Goal: Information Seeking & Learning: Compare options

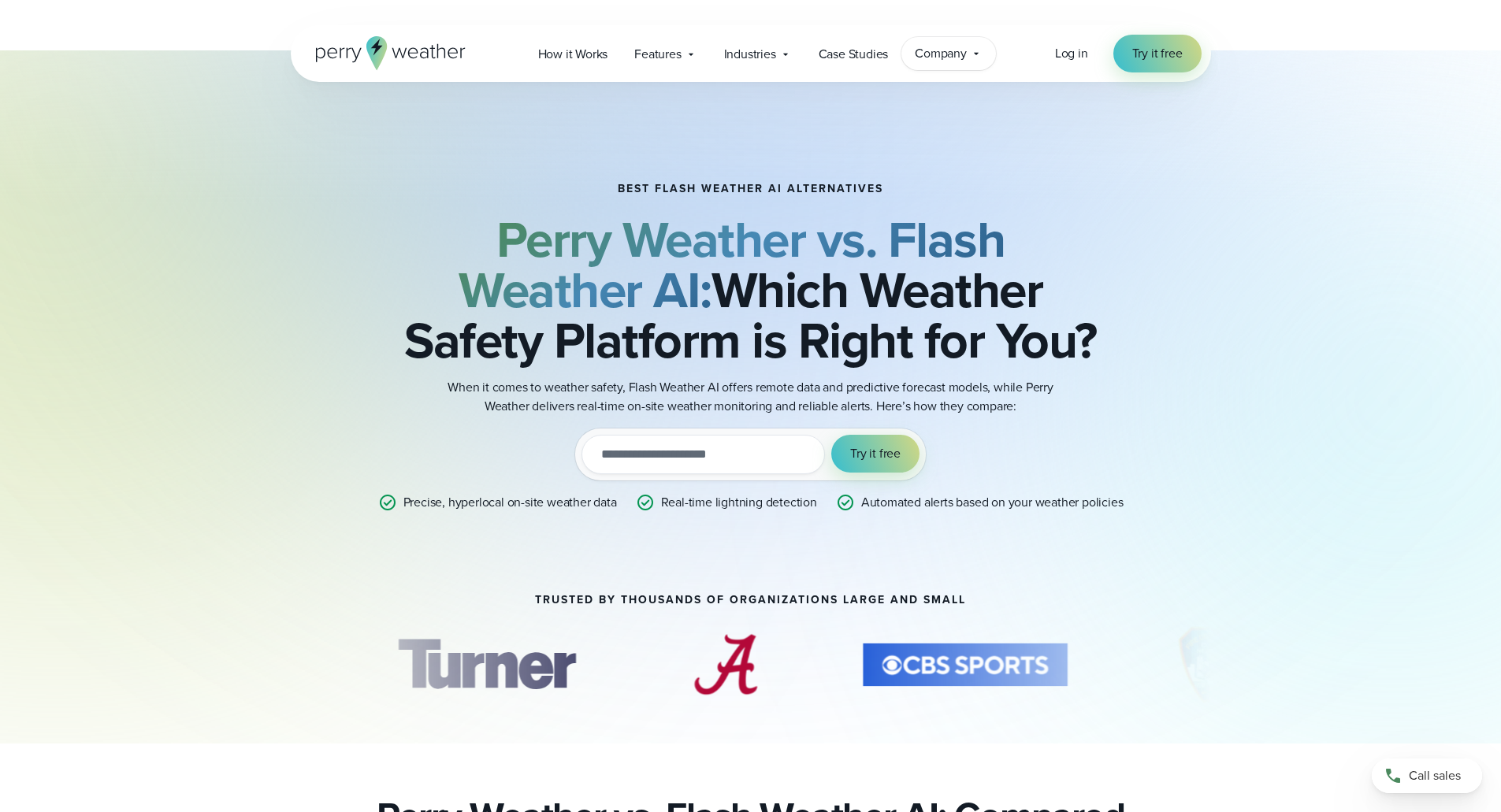
click at [969, 53] on div "Company Contact Us Reach out to us for sales or support questions" at bounding box center [948, 53] width 95 height 33
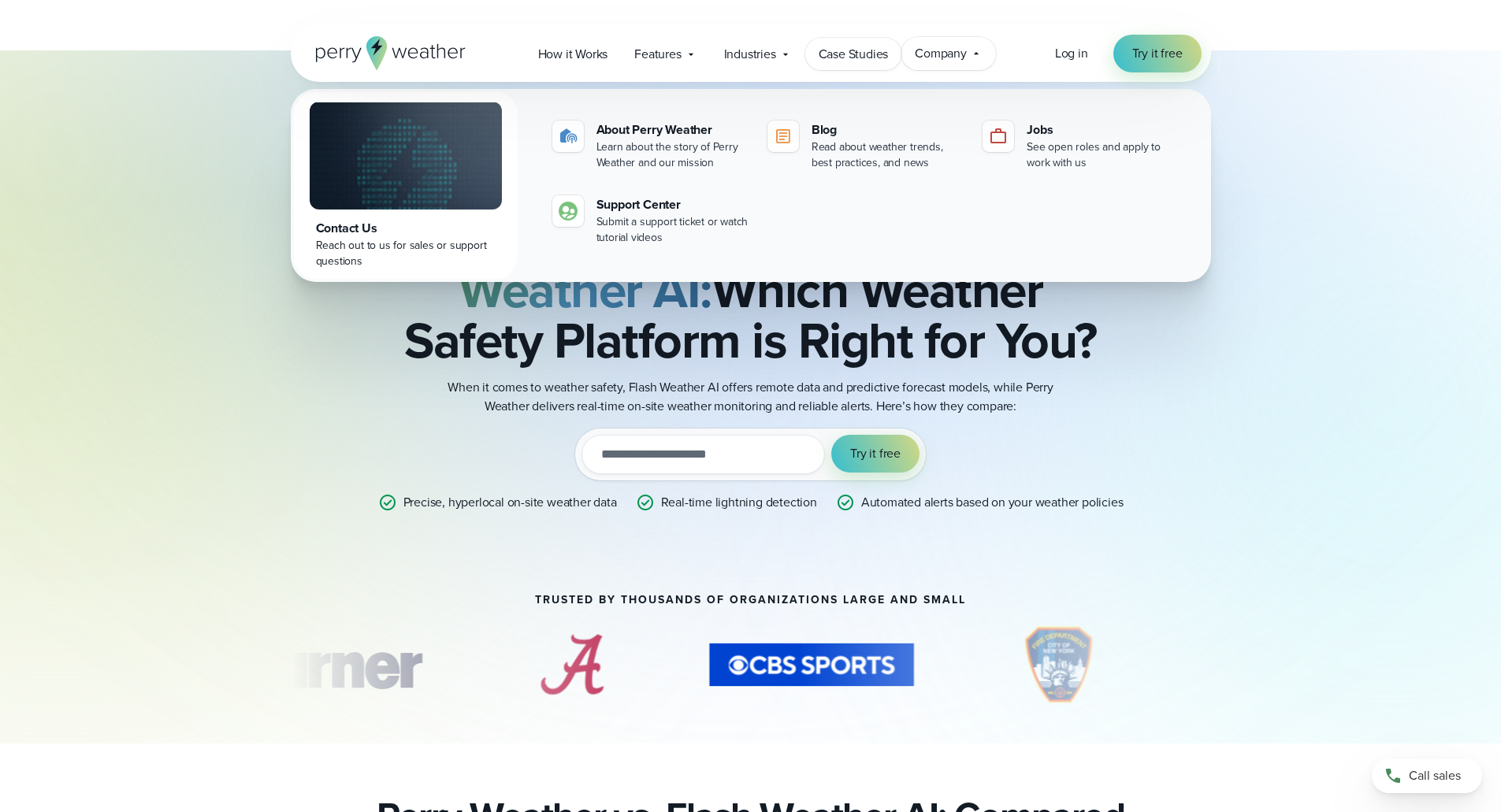
click at [869, 57] on span "Case Studies" at bounding box center [854, 54] width 70 height 19
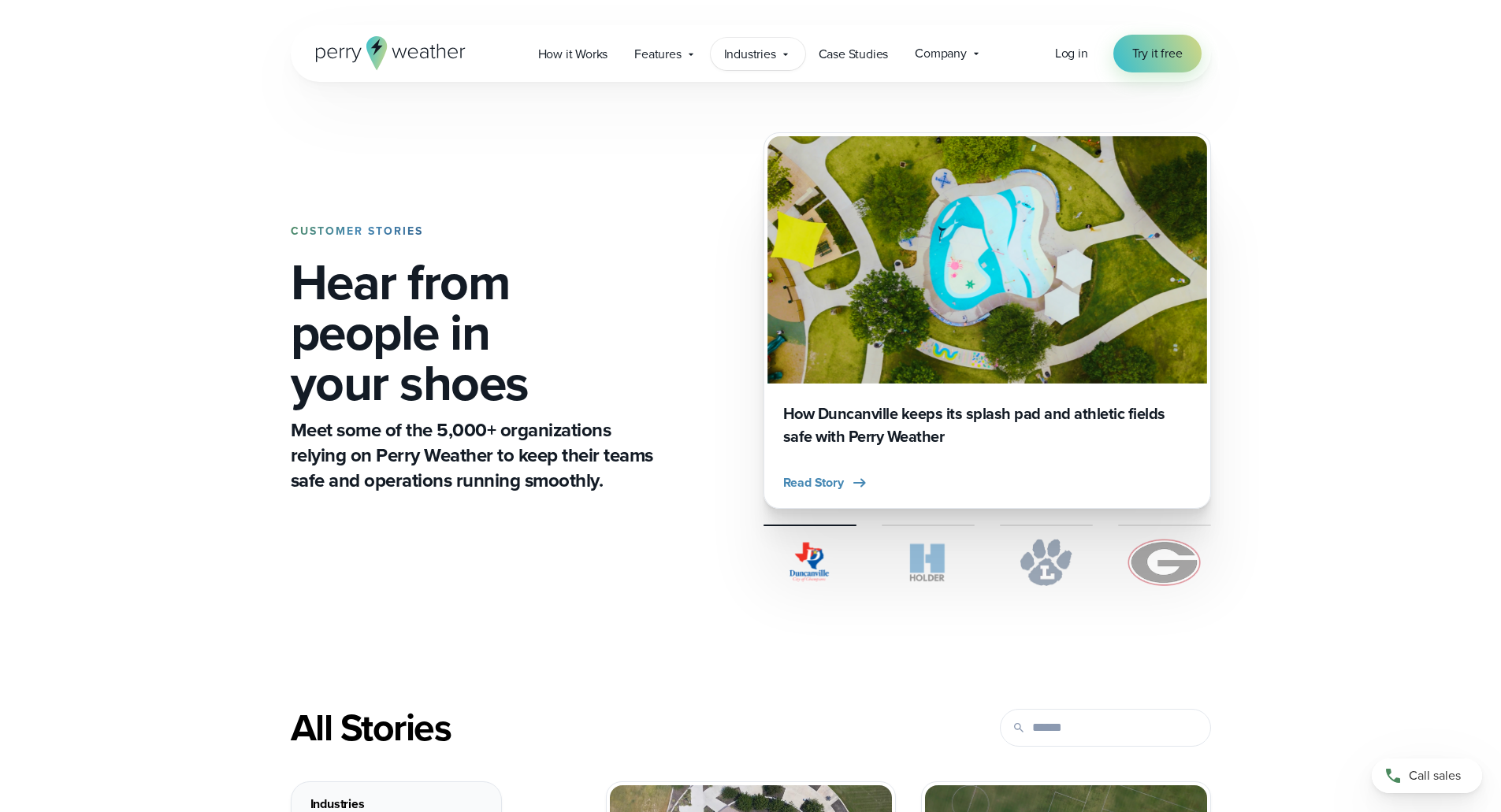
click at [793, 56] on div "Industries Featured Case Study How PGA of America is Prioritizing Golfer Safety…" at bounding box center [758, 53] width 95 height 32
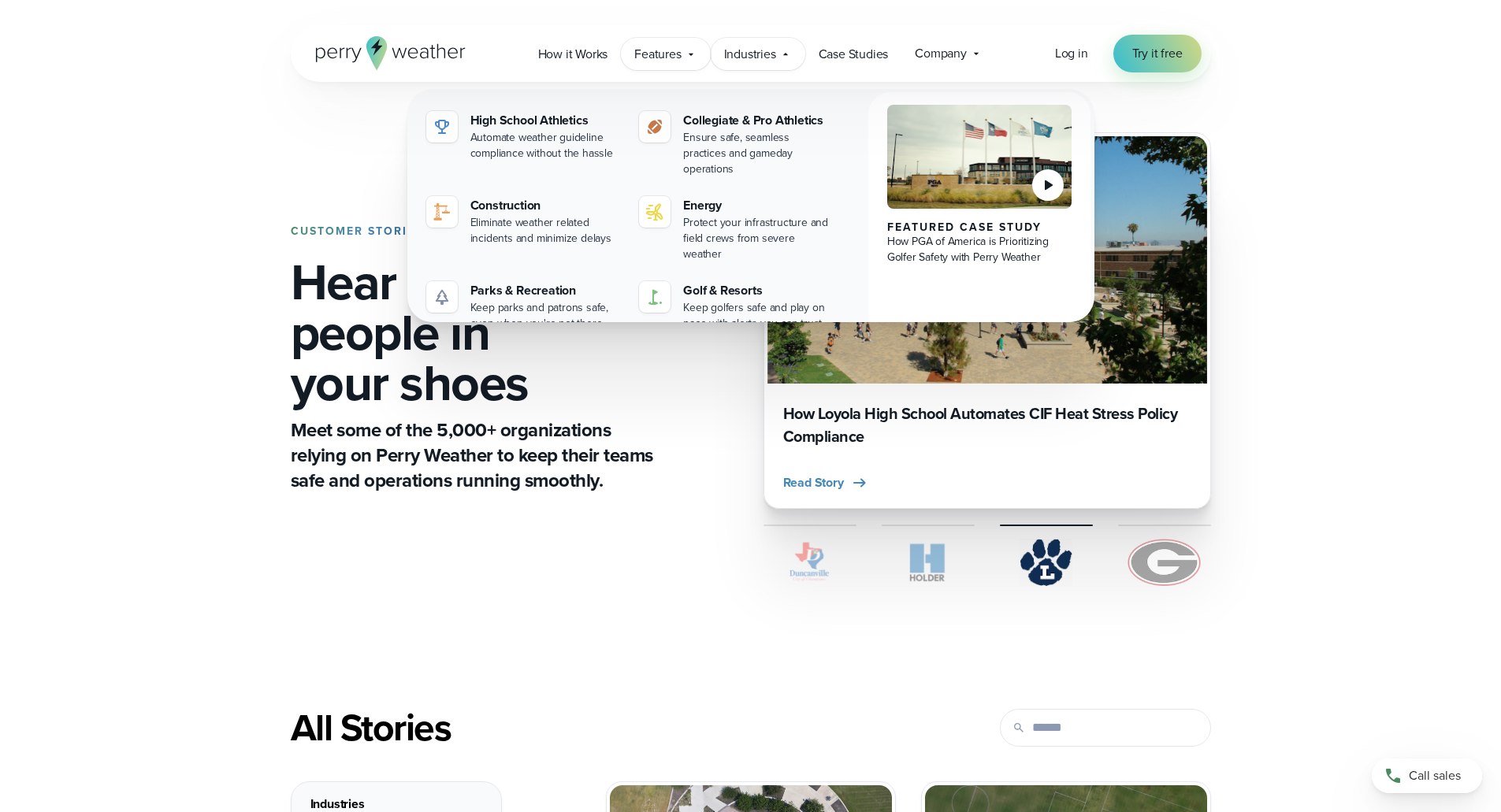
click at [693, 56] on icon at bounding box center [691, 53] width 12 height 12
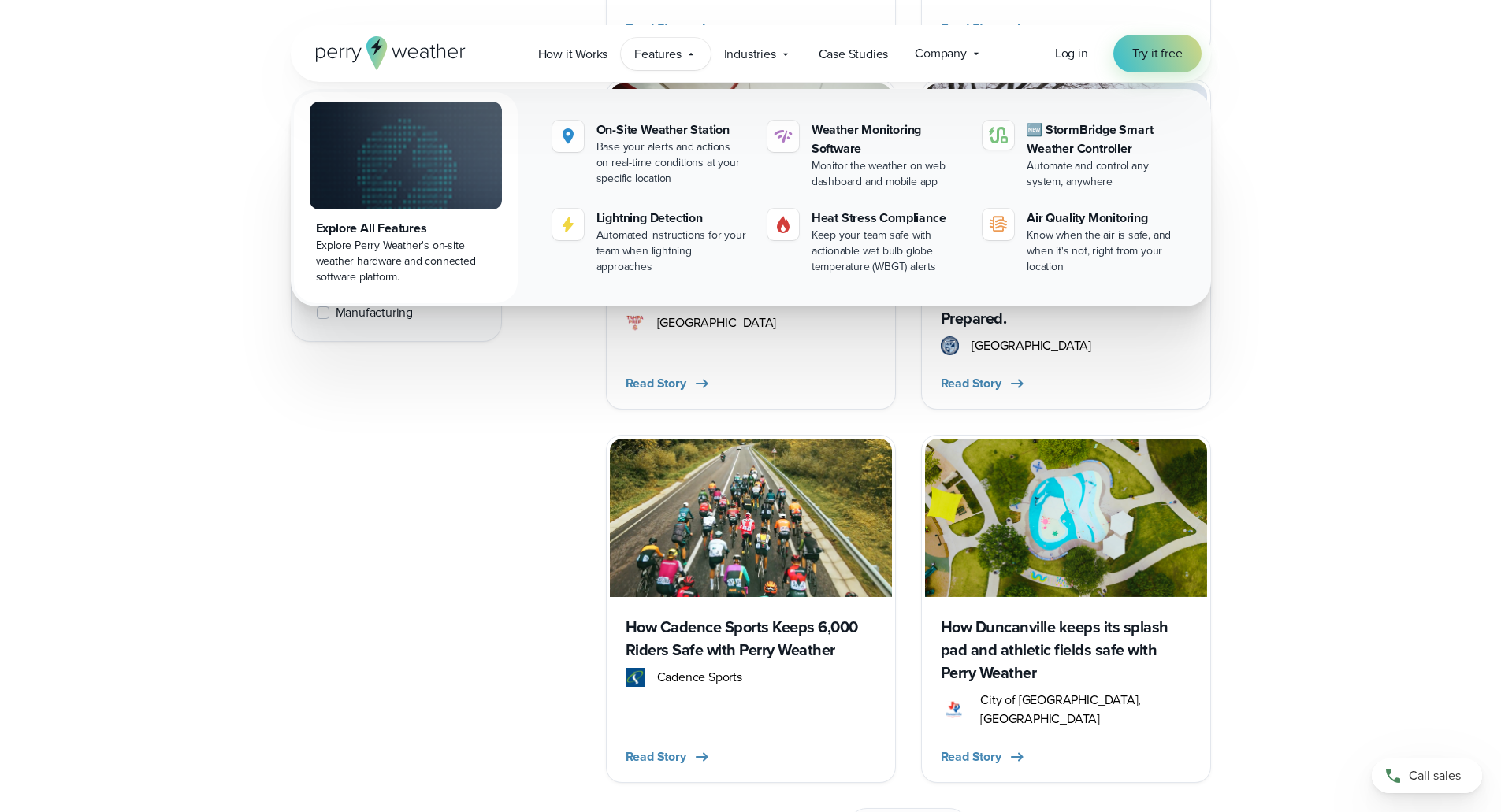
scroll to position [4156, 0]
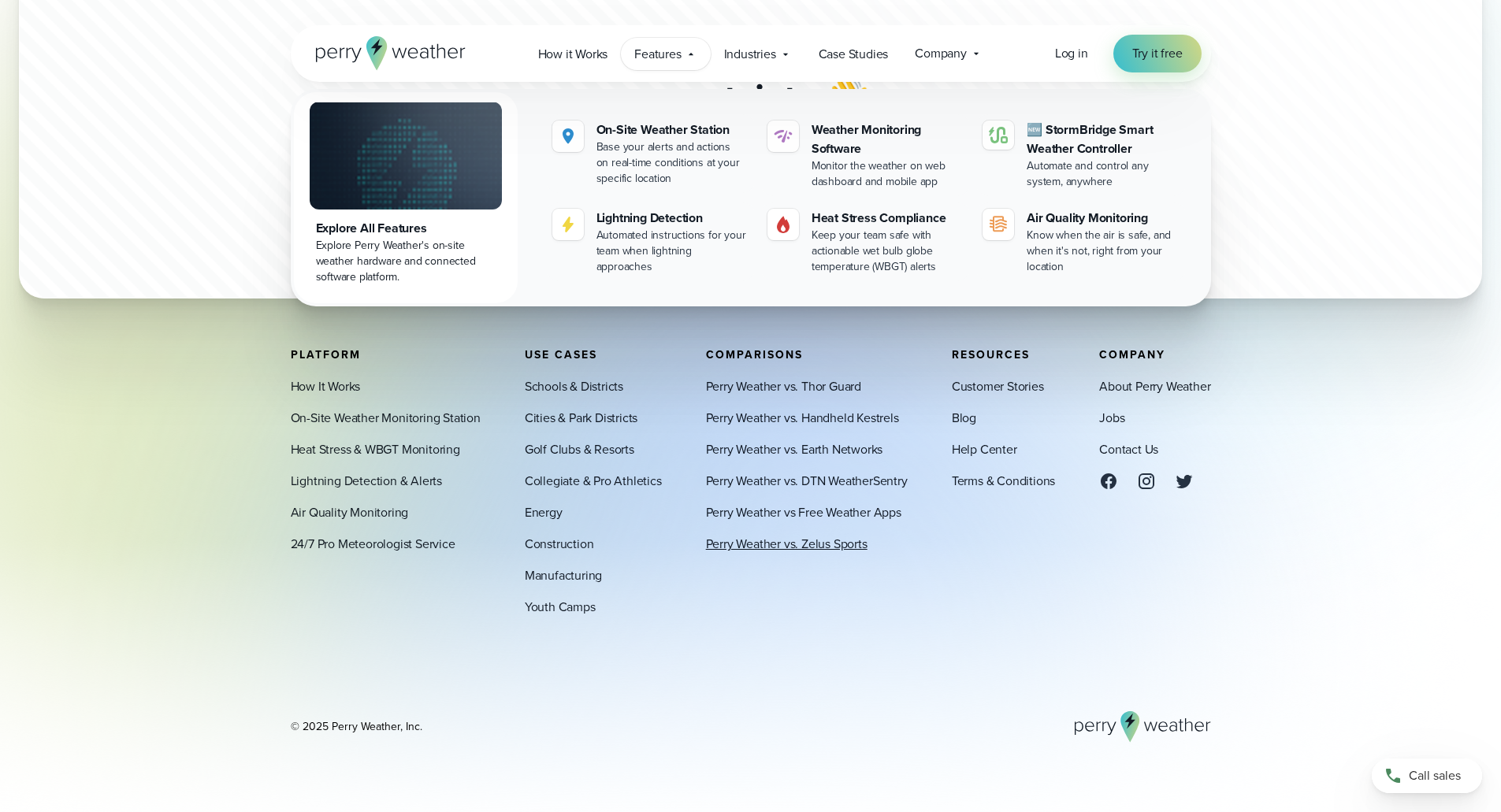
click at [847, 548] on link "Perry Weather vs. Zelus Sports" at bounding box center [786, 544] width 161 height 19
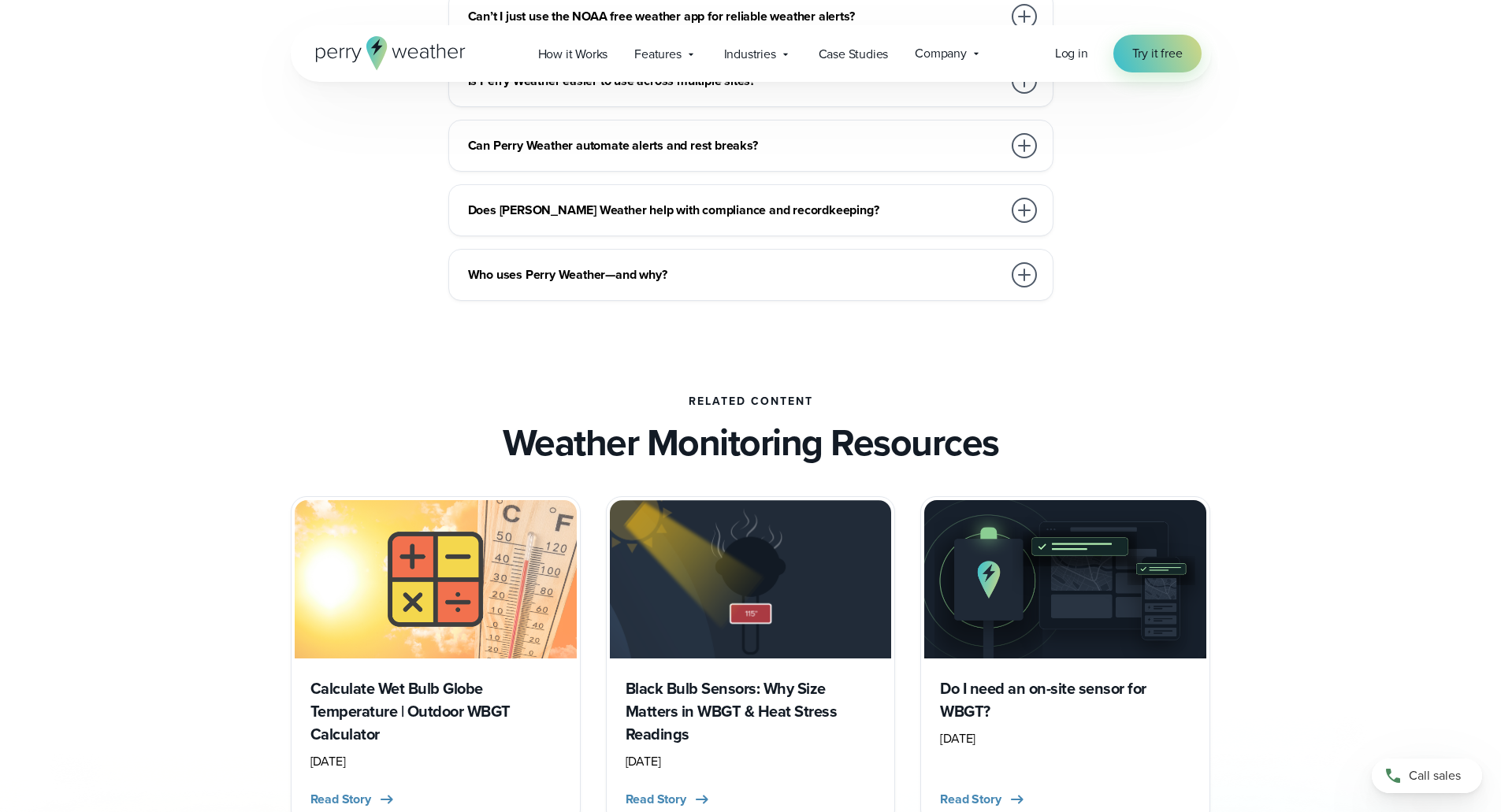
scroll to position [5893, 0]
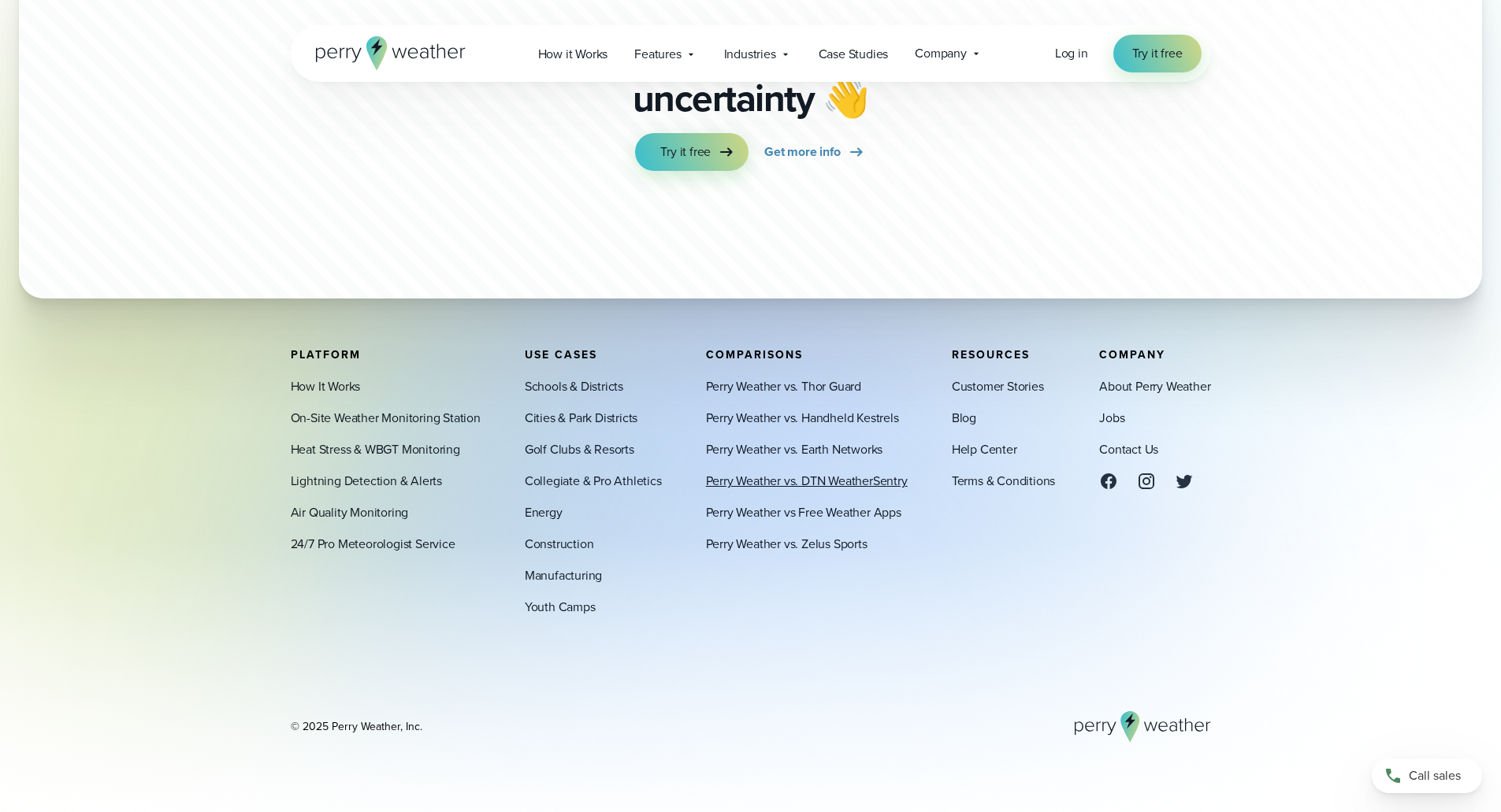
click at [827, 482] on link "Perry Weather vs. DTN WeatherSentry" at bounding box center [806, 481] width 201 height 19
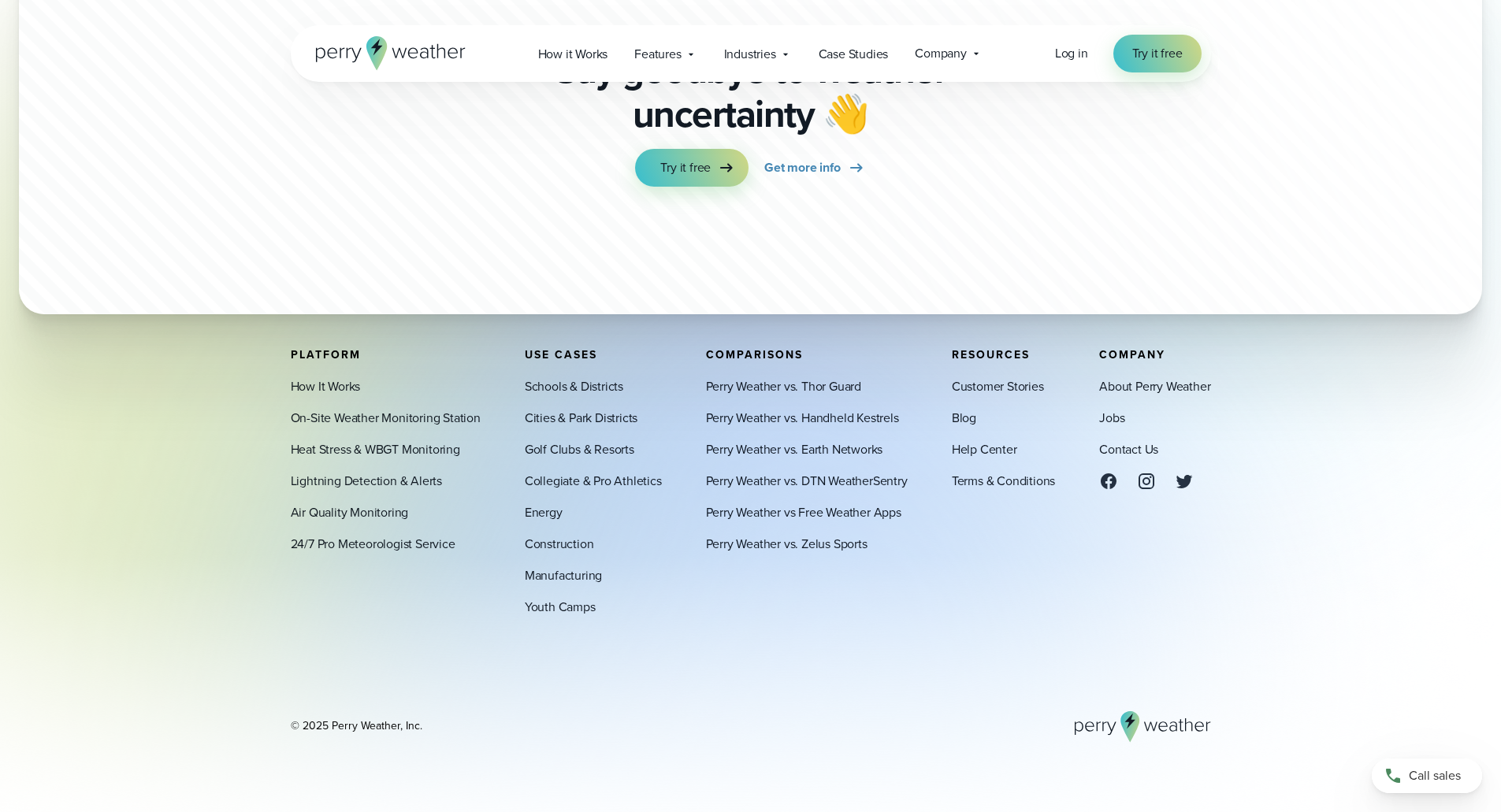
scroll to position [5893, 0]
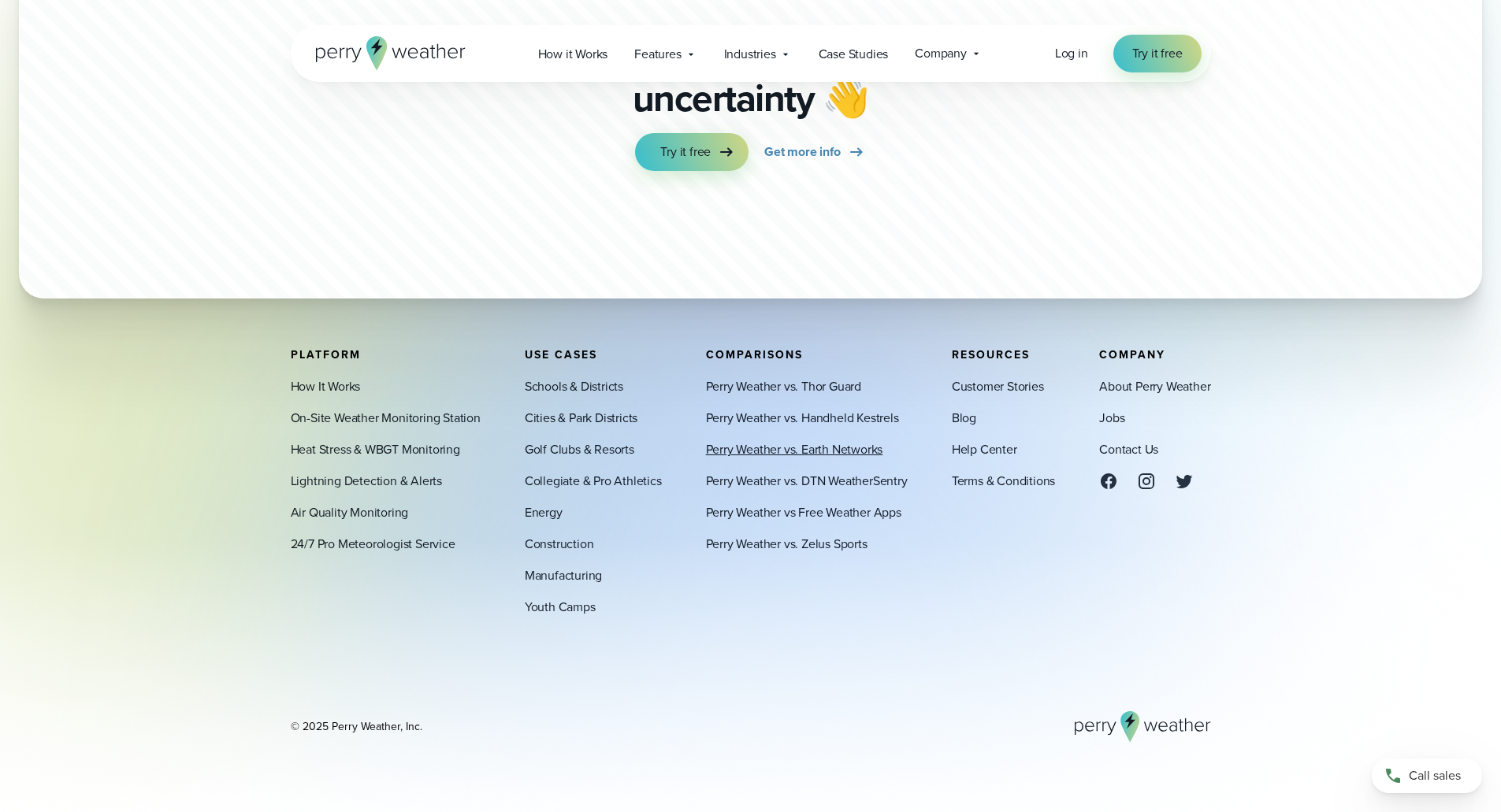
click at [828, 450] on link "Perry Weather vs. Earth Networks" at bounding box center [794, 450] width 177 height 19
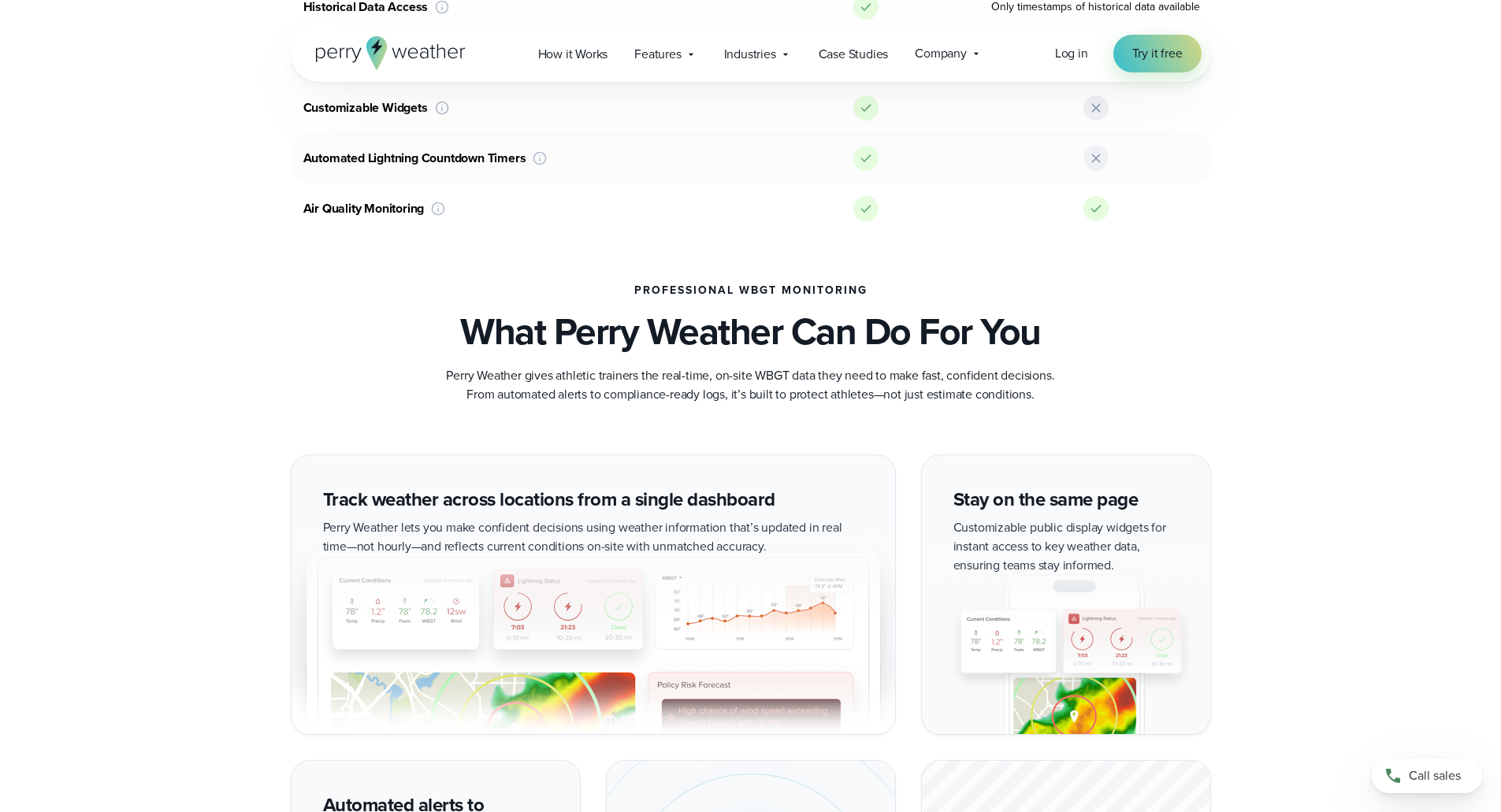
scroll to position [0, 0]
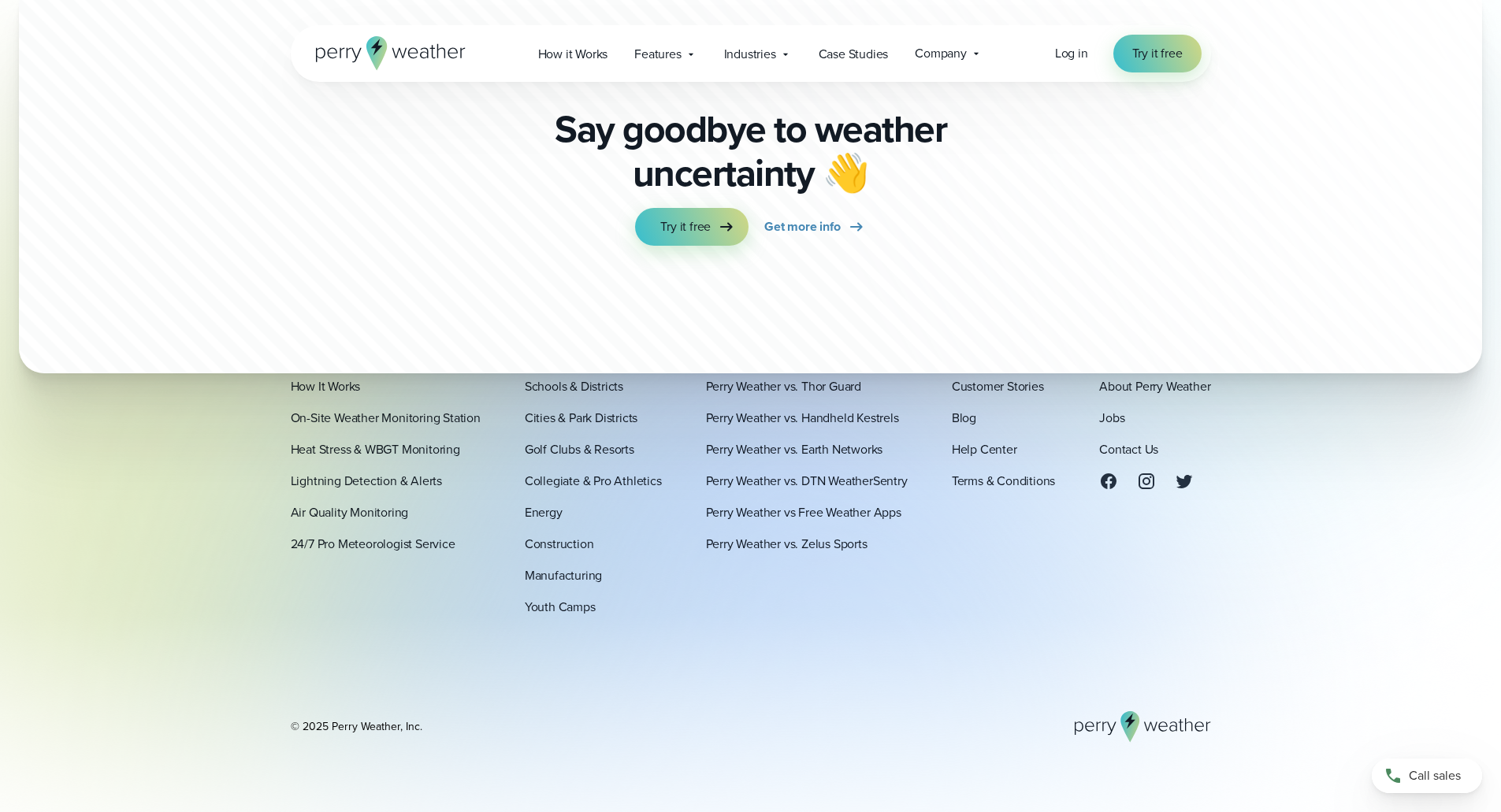
scroll to position [5283, 0]
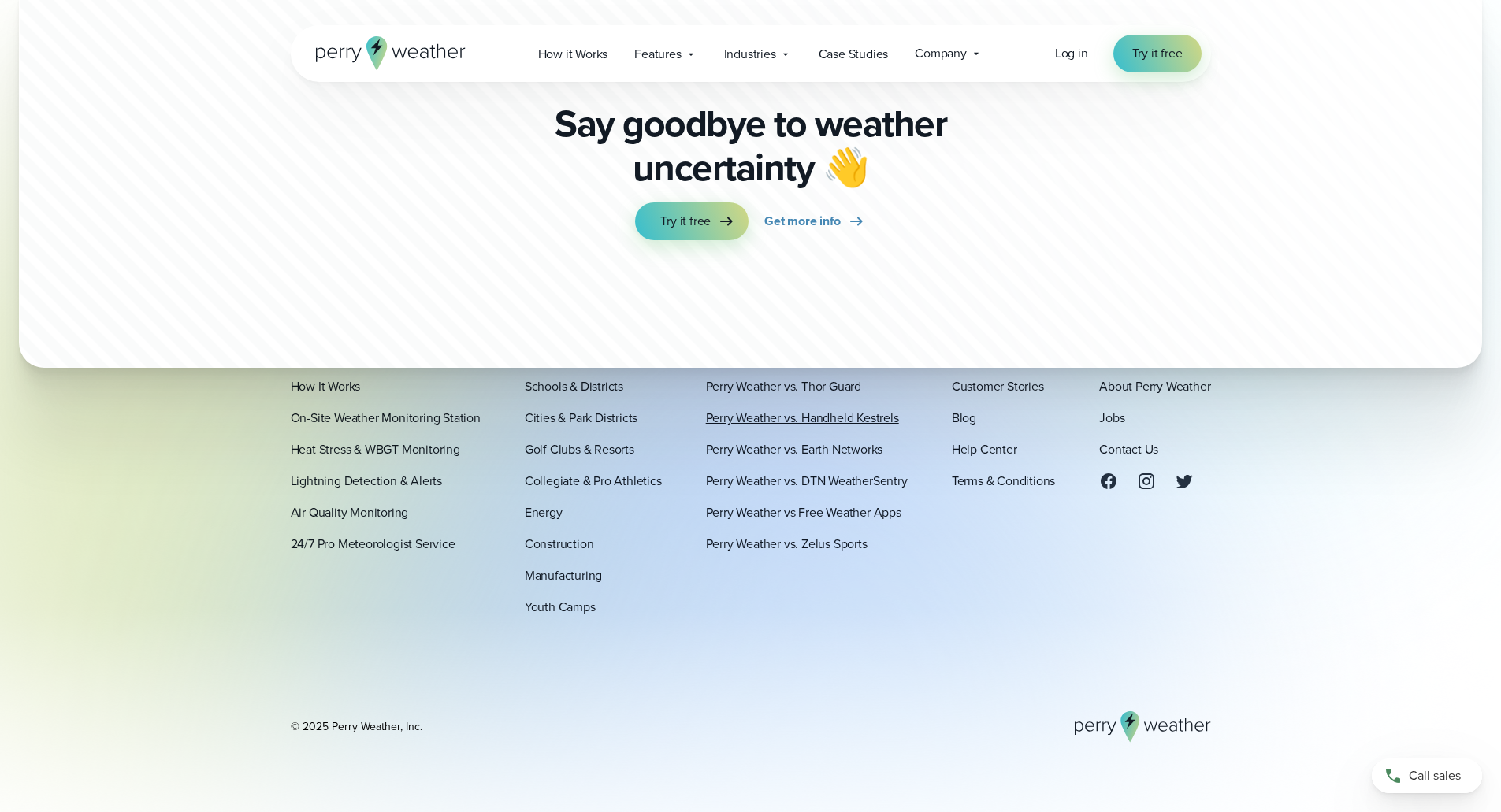
click at [845, 417] on link "Perry Weather vs. Handheld Kestrels" at bounding box center [802, 418] width 193 height 19
click at [828, 382] on link "Perry Weather vs. Thor Guard" at bounding box center [783, 387] width 156 height 19
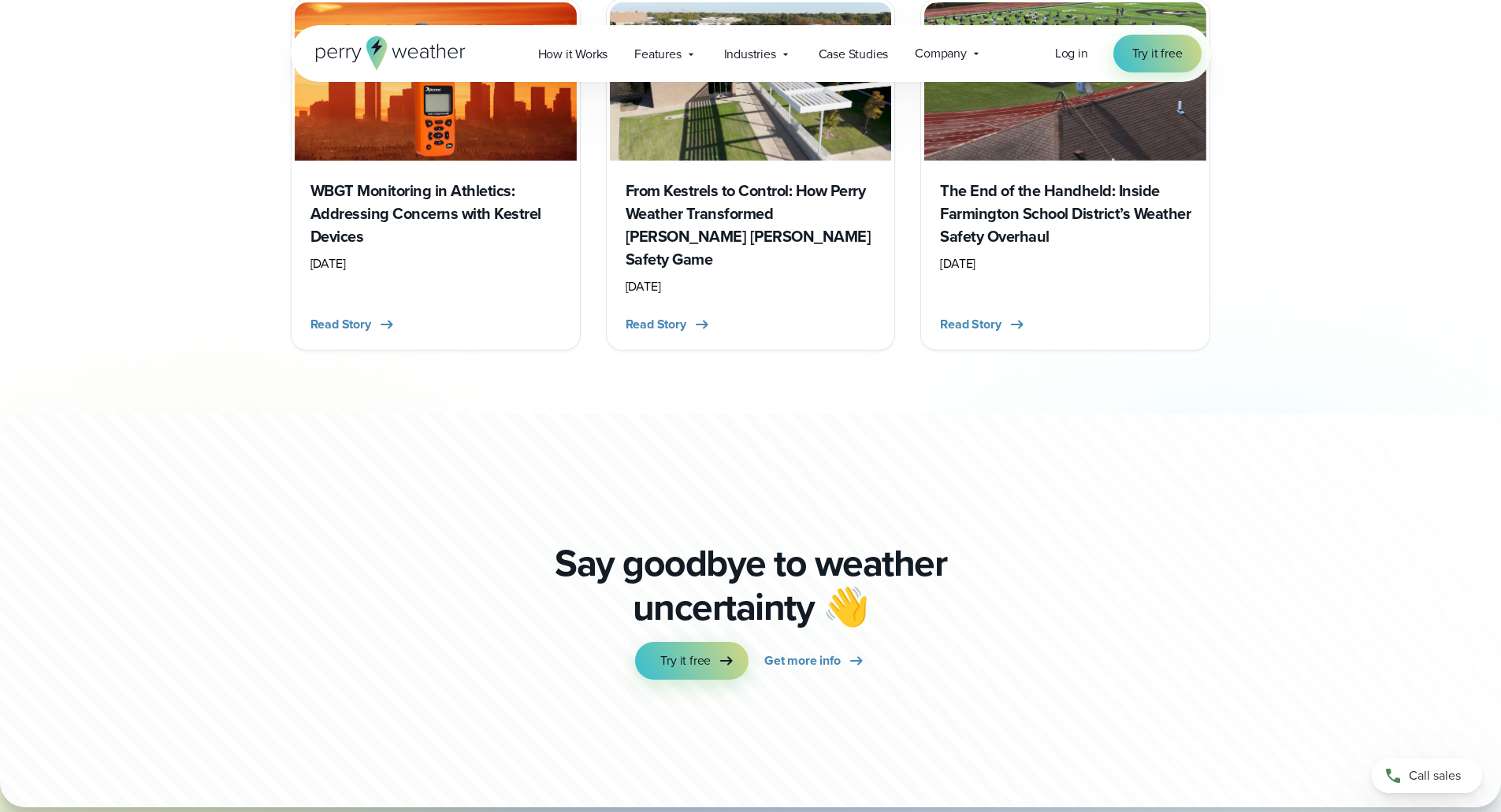
scroll to position [6078, 0]
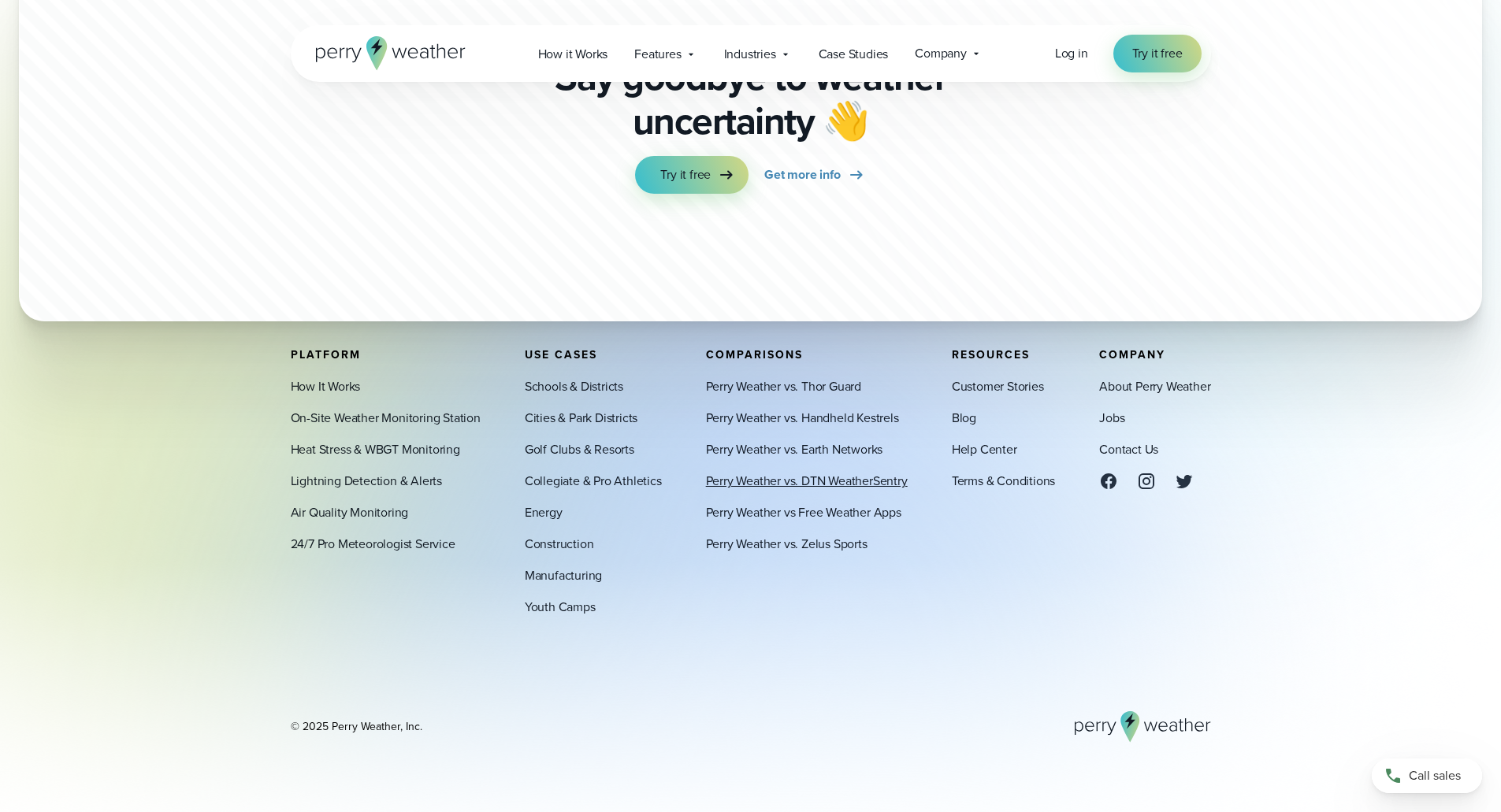
click at [826, 478] on link "Perry Weather vs. DTN WeatherSentry" at bounding box center [806, 481] width 201 height 19
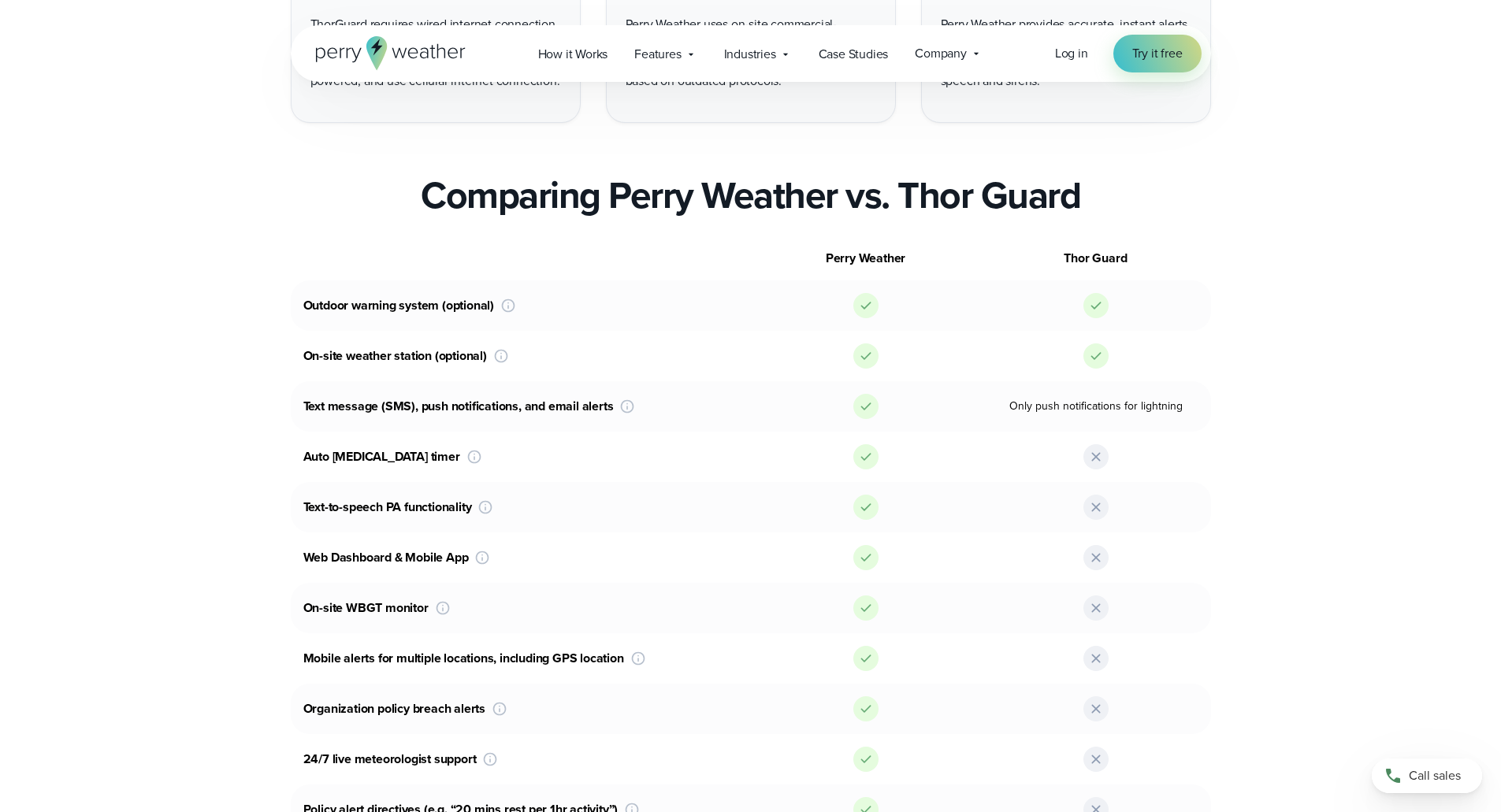
scroll to position [945, 0]
